Goal: Task Accomplishment & Management: Use online tool/utility

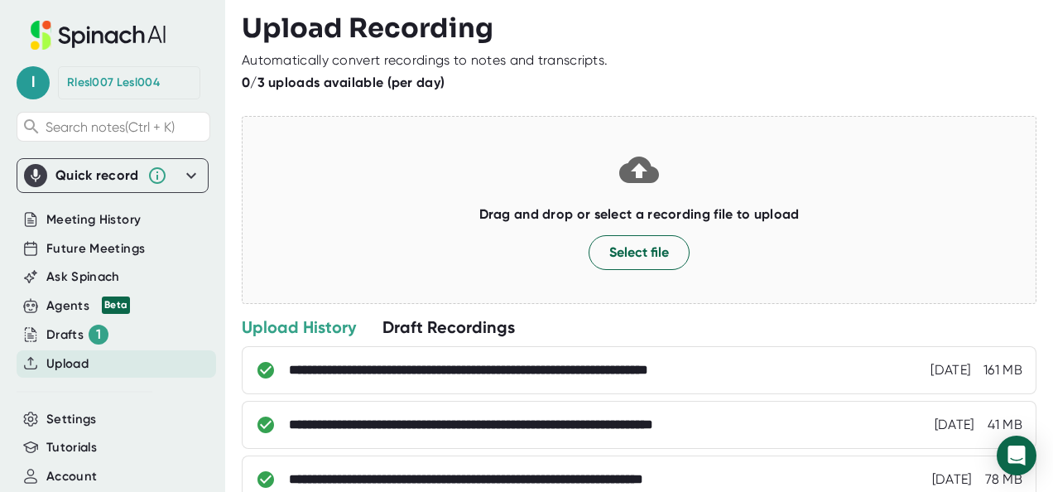
scroll to position [100, 0]
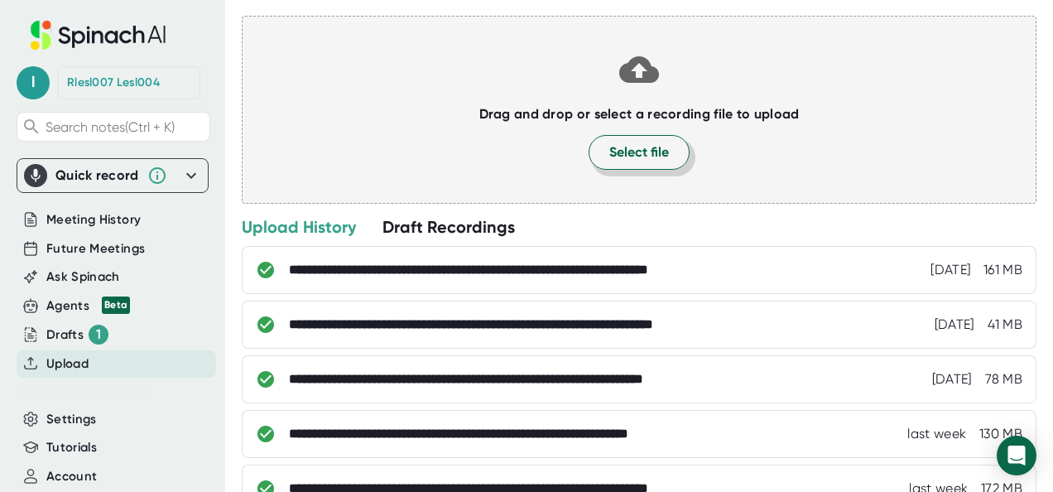
click at [634, 158] on span "Select file" at bounding box center [639, 152] width 60 height 20
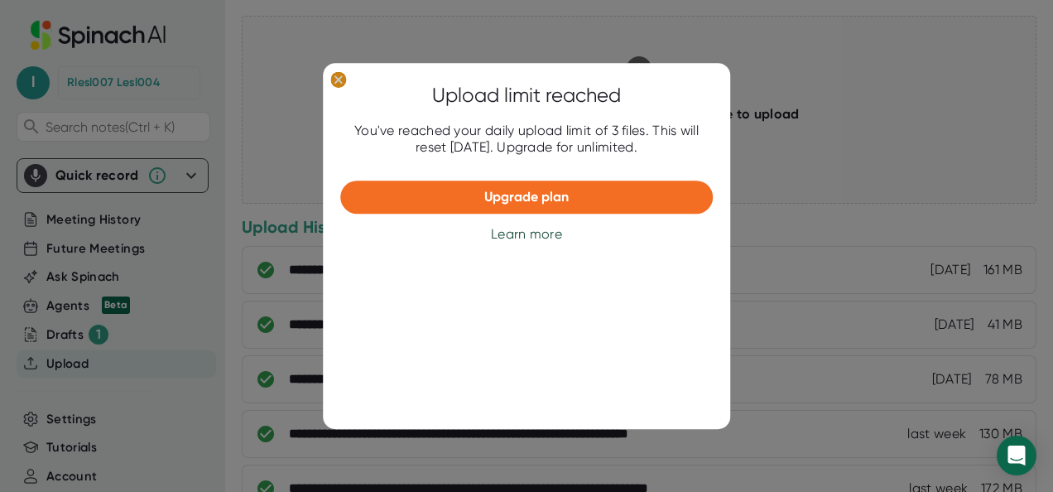
click at [336, 79] on ellipse at bounding box center [338, 79] width 16 height 17
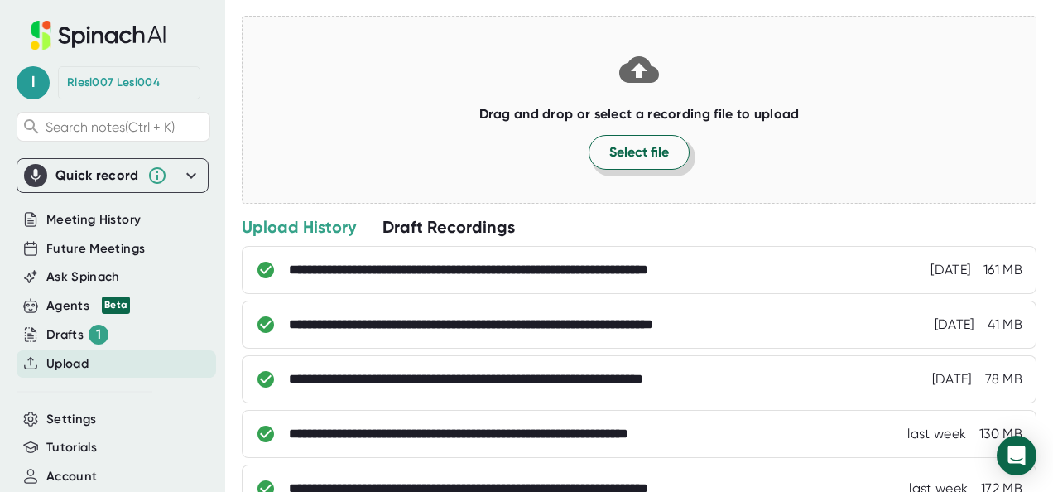
scroll to position [0, 0]
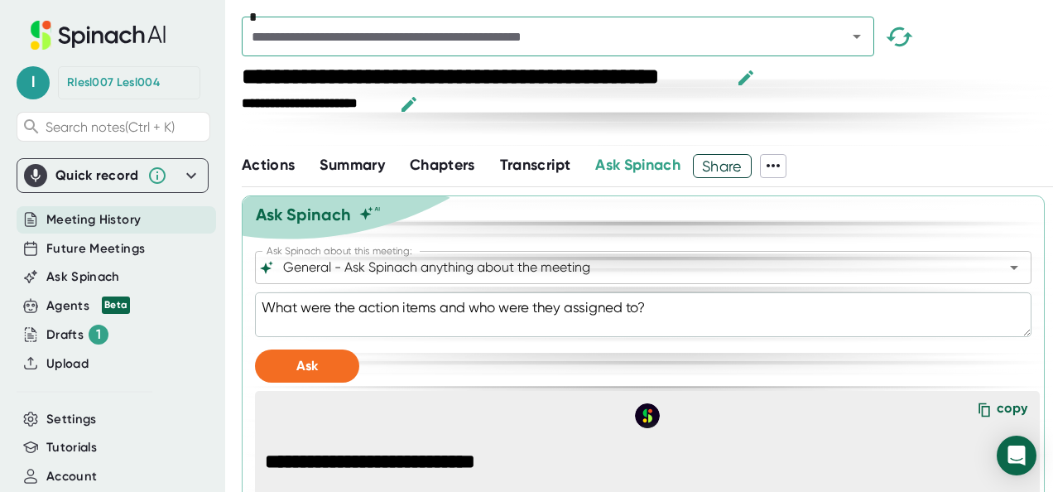
scroll to position [1096, 0]
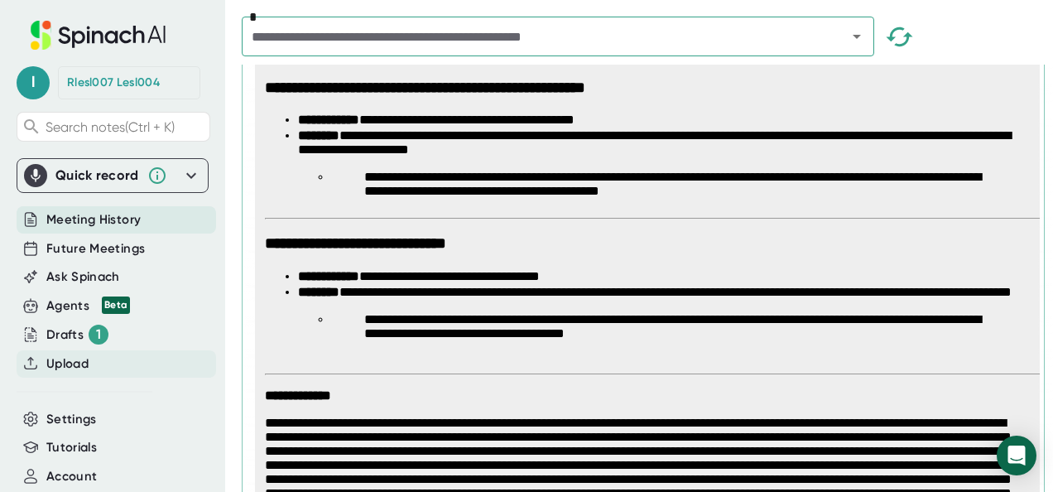
click at [60, 361] on span "Upload" at bounding box center [67, 363] width 42 height 19
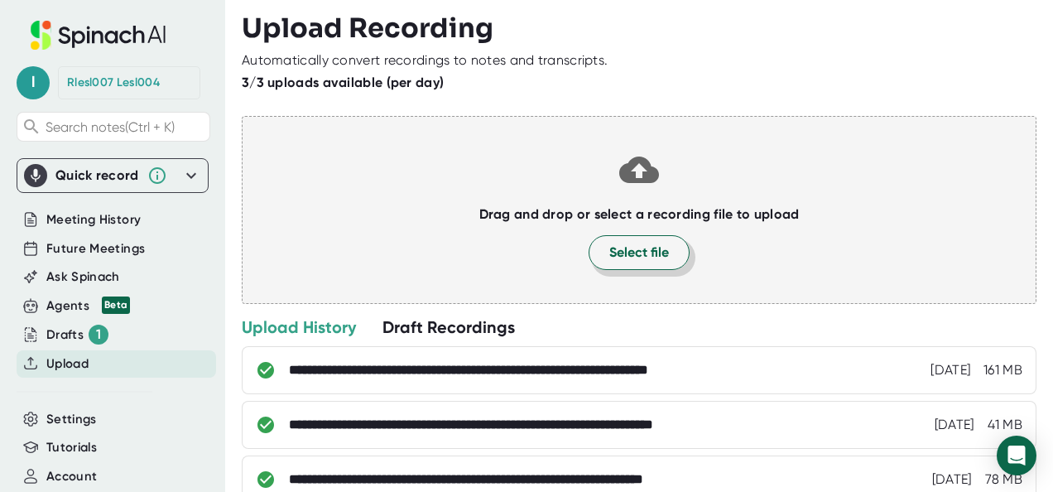
click at [624, 260] on span "Select file" at bounding box center [639, 252] width 60 height 20
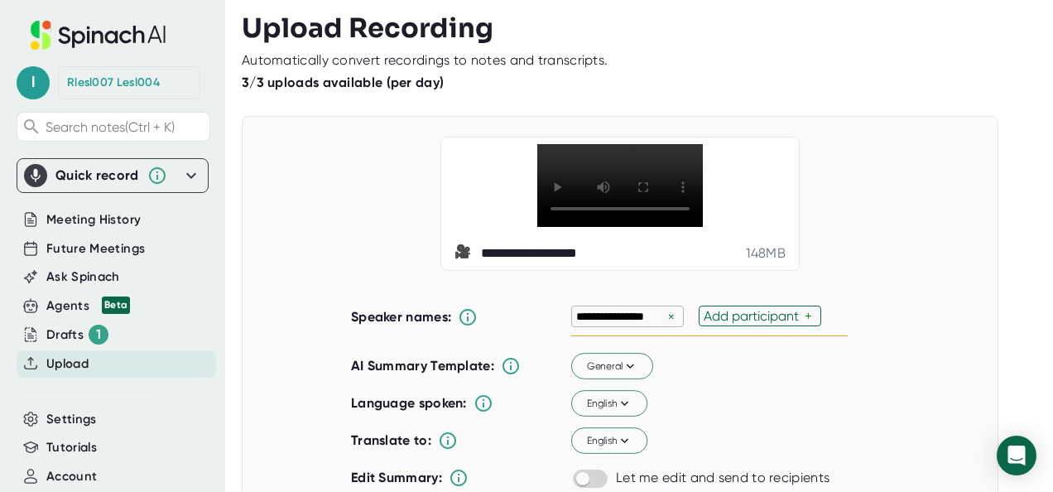
click at [669, 309] on div "×" at bounding box center [671, 317] width 15 height 16
click at [627, 313] on div "Add participant" at bounding box center [626, 316] width 101 height 16
type input "h"
type input "Dudan"
type input "Zhenna"
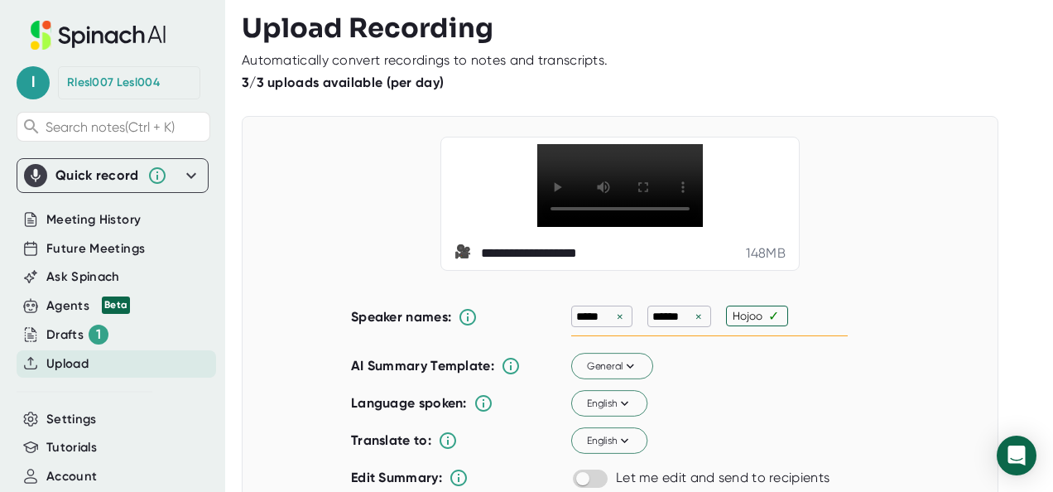
type input "Hojoon"
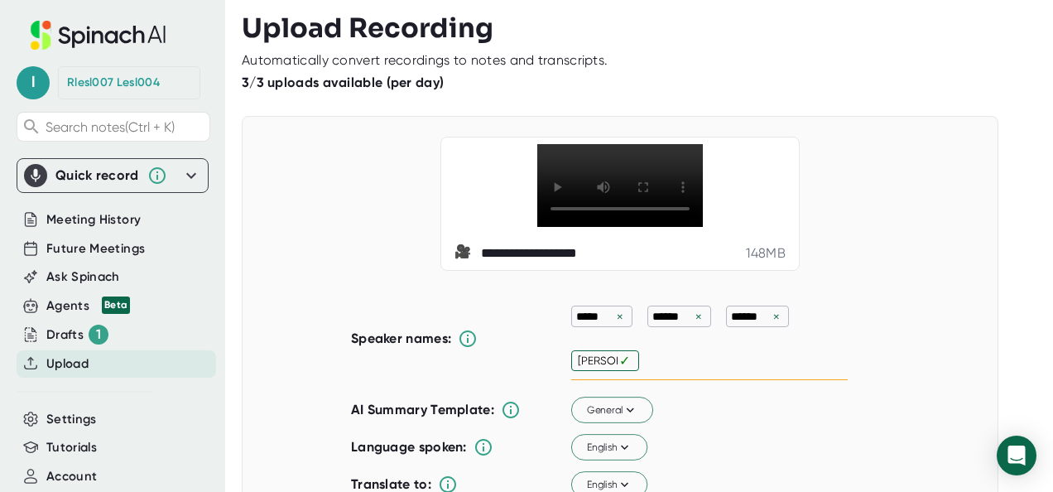
type input "Wei-Ju"
type input "[PERSON_NAME]"
type input "Ahhyung"
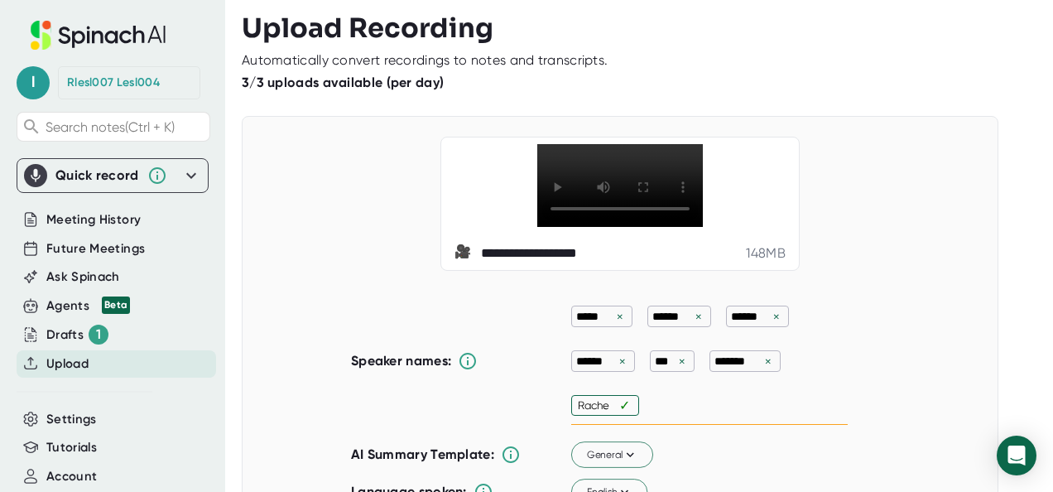
type input "[PERSON_NAME]"
click at [691, 317] on div "×" at bounding box center [698, 317] width 15 height 16
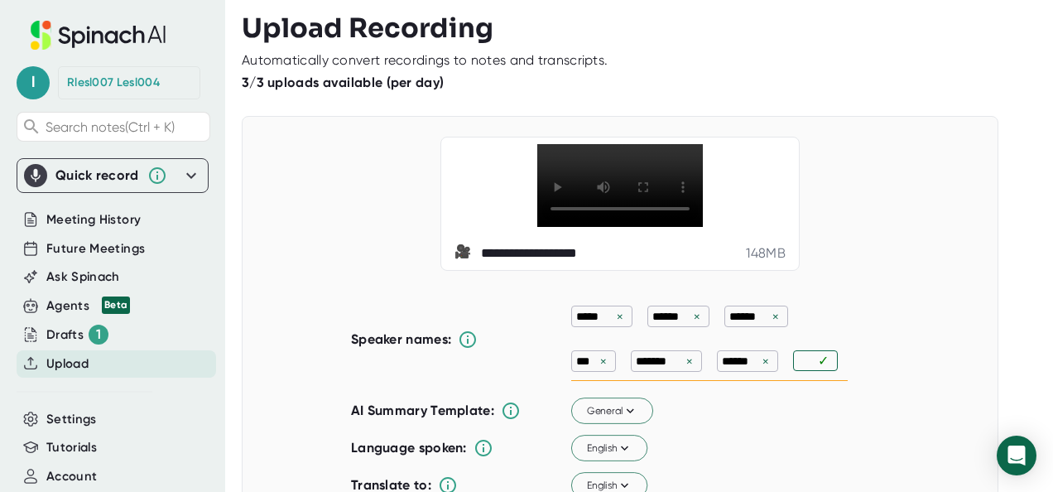
click at [689, 319] on div "×" at bounding box center [696, 317] width 15 height 16
click at [920, 278] on div "**********" at bounding box center [620, 386] width 756 height 540
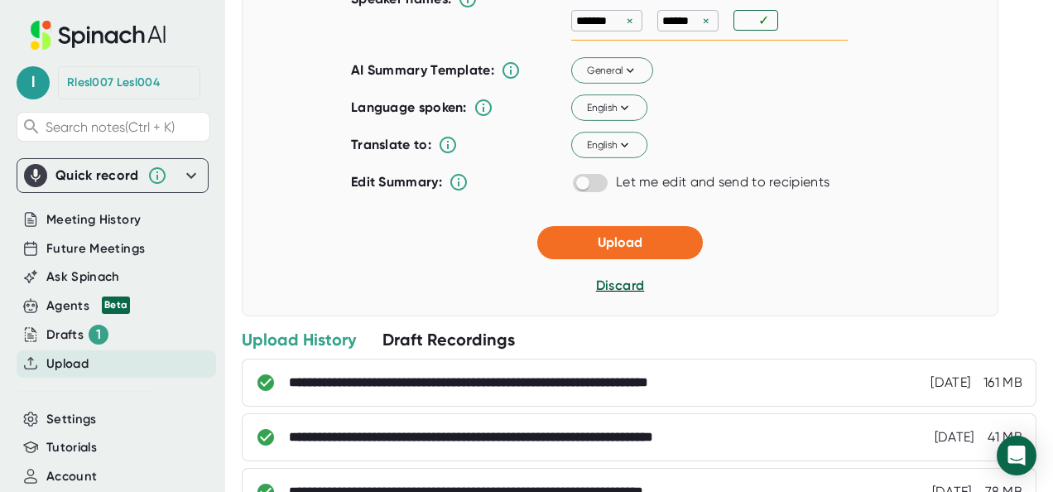
scroll to position [343, 0]
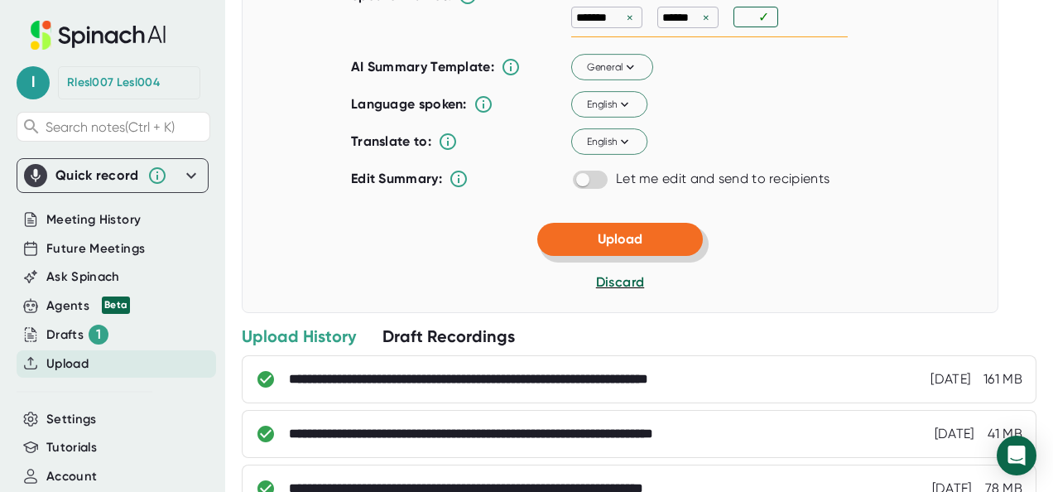
click at [583, 237] on button "Upload" at bounding box center [620, 239] width 166 height 33
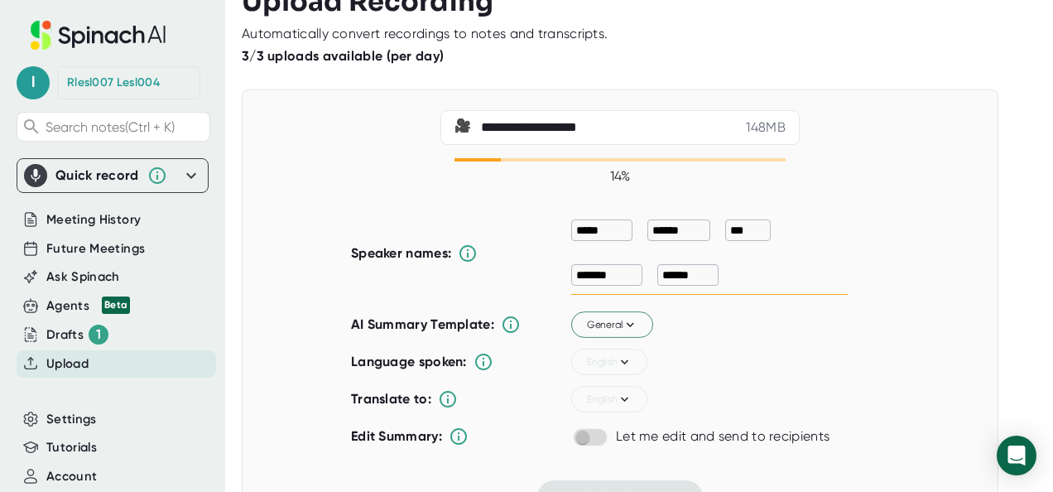
scroll to position [0, 0]
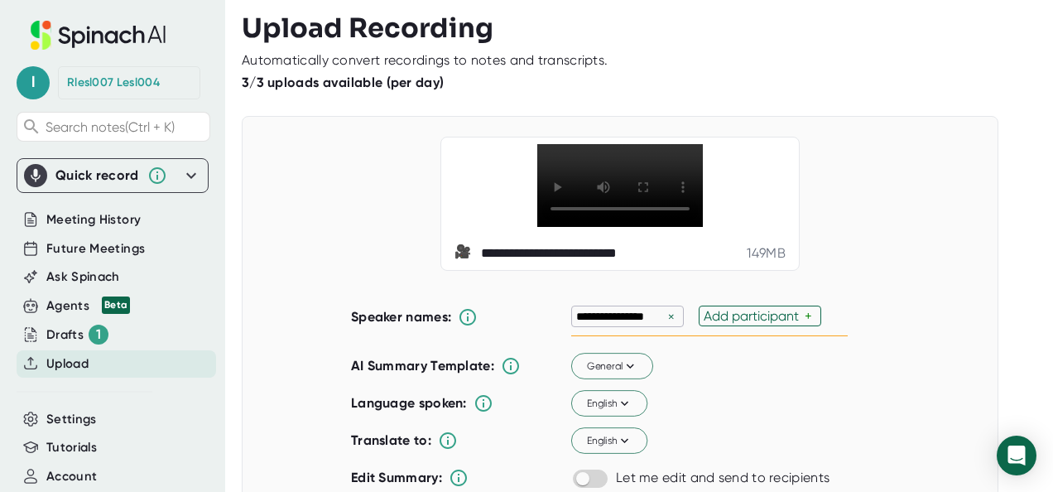
click at [665, 314] on div "×" at bounding box center [671, 317] width 15 height 16
click at [665, 314] on div "Add participant" at bounding box center [626, 316] width 101 height 16
type input "Junjie"
type input "Yao"
type input "[PERSON_NAME]"
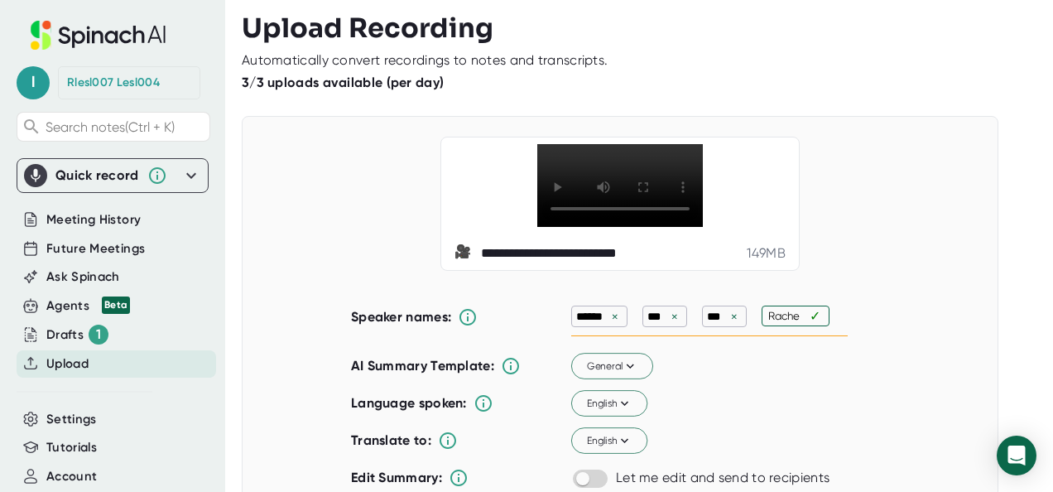
type input "[PERSON_NAME]"
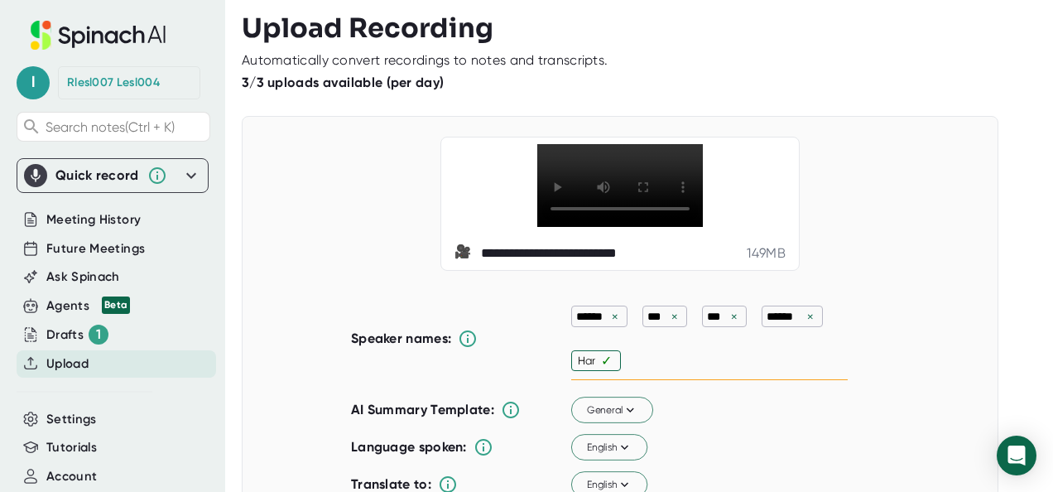
type input "Hari"
type input "Jay"
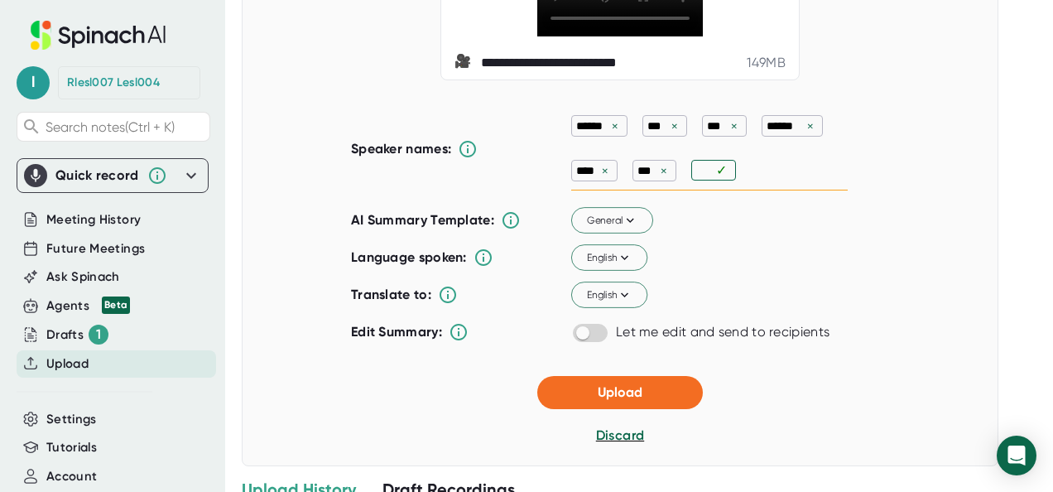
scroll to position [296, 0]
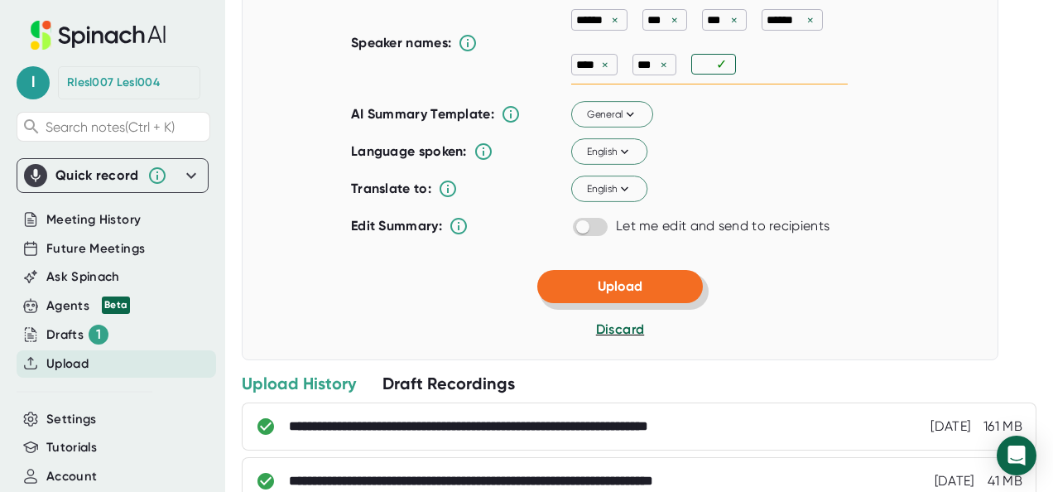
click at [662, 280] on button "Upload" at bounding box center [620, 286] width 166 height 33
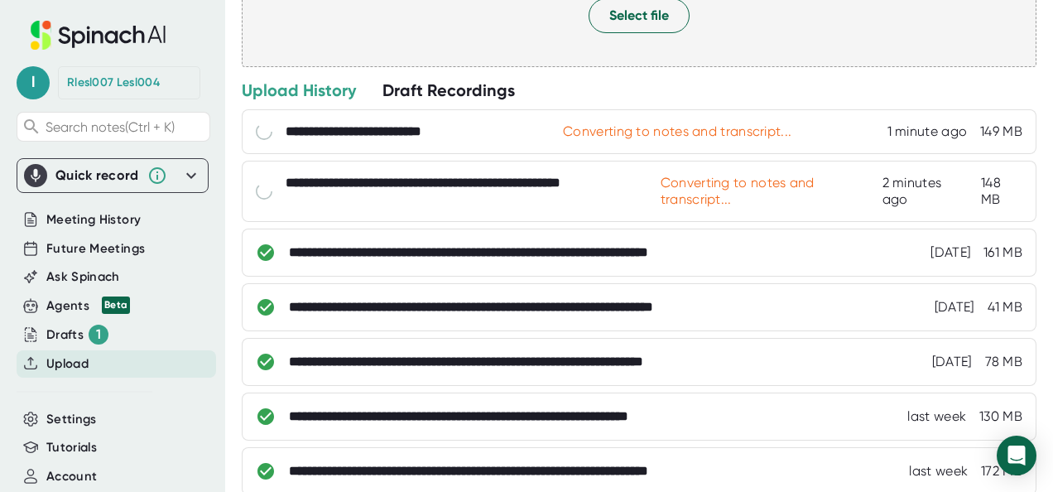
scroll to position [0, 0]
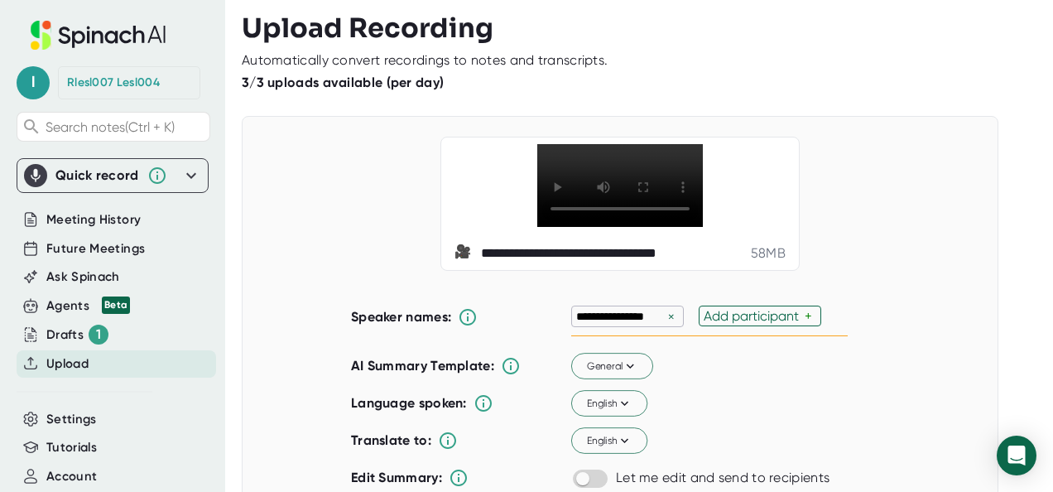
click at [664, 314] on div "×" at bounding box center [671, 317] width 15 height 16
click at [661, 314] on div "Add participant" at bounding box center [626, 316] width 101 height 16
type input "[PERSON_NAME]"
type input "Marion"
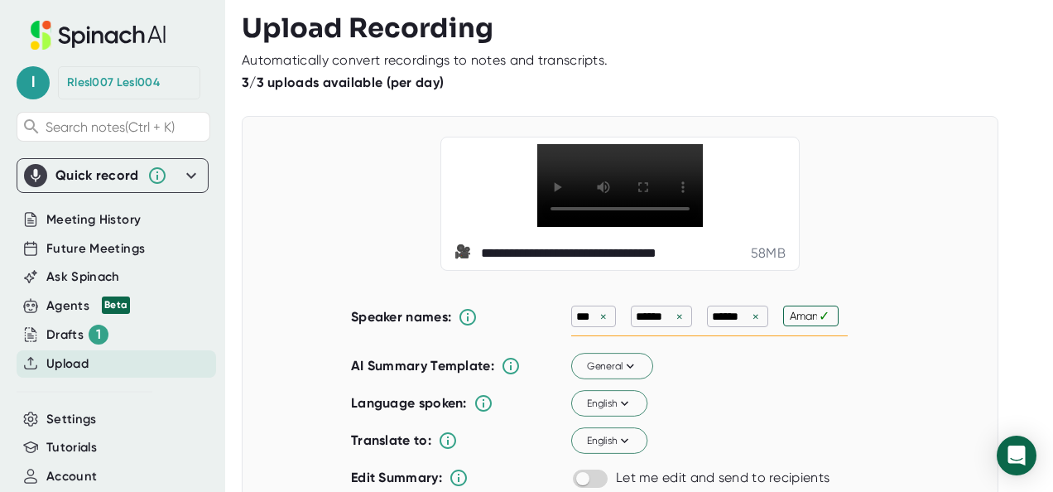
type input "Amanda"
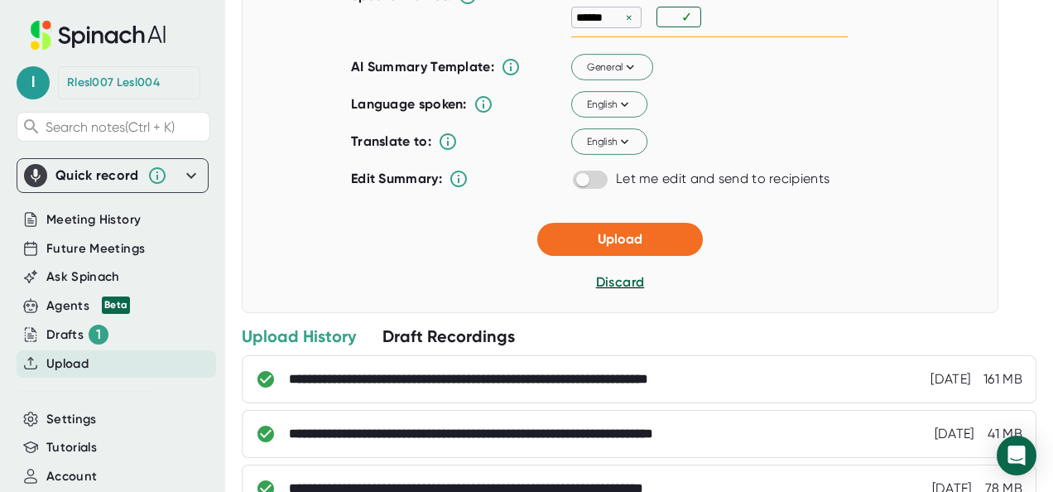
scroll to position [384, 0]
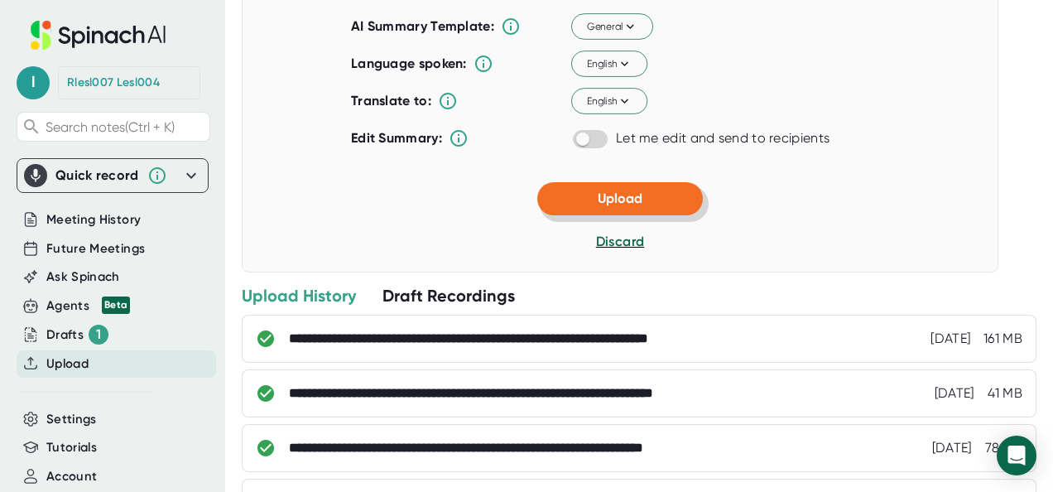
click at [670, 194] on button "Upload" at bounding box center [620, 198] width 166 height 33
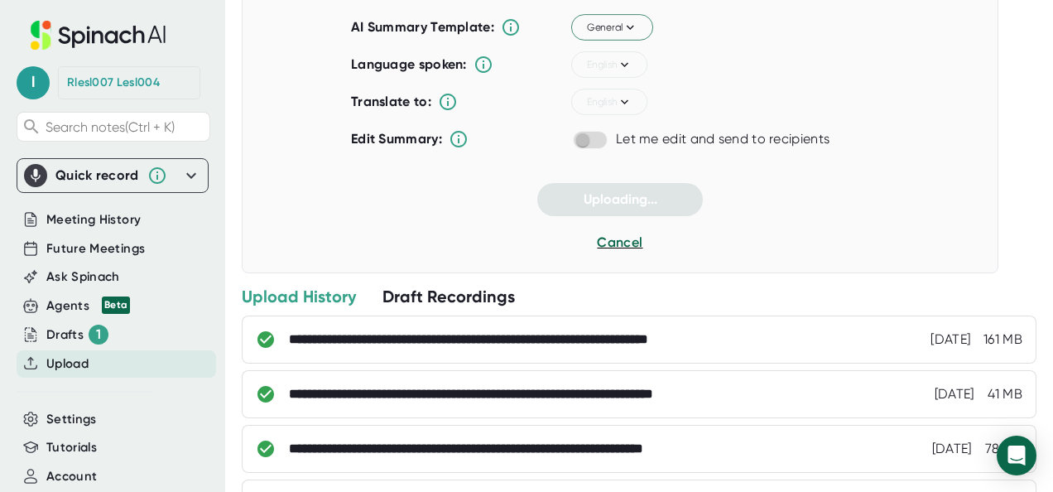
scroll to position [0, 0]
